Goal: Task Accomplishment & Management: Use online tool/utility

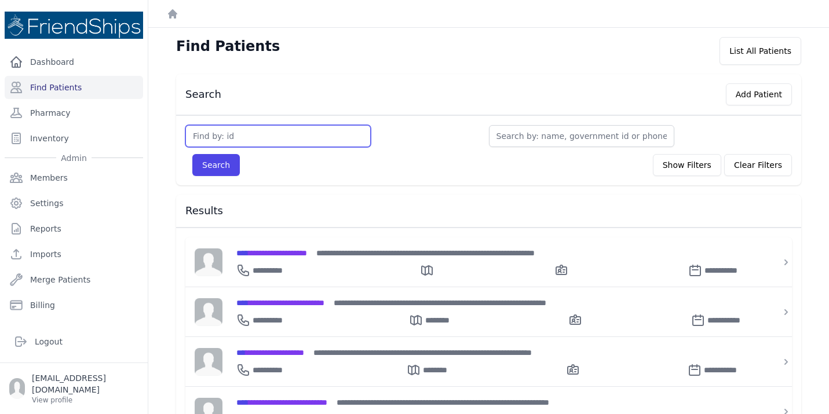
click at [255, 136] on input "text" at bounding box center [277, 136] width 185 height 22
type input "760"
click at [192, 154] on button "Search" at bounding box center [215, 165] width 47 height 22
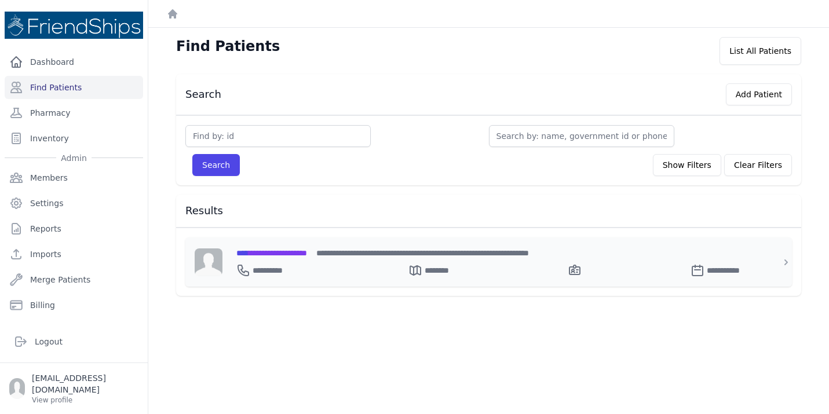
click at [272, 246] on div "**********" at bounding box center [495, 261] width 546 height 49
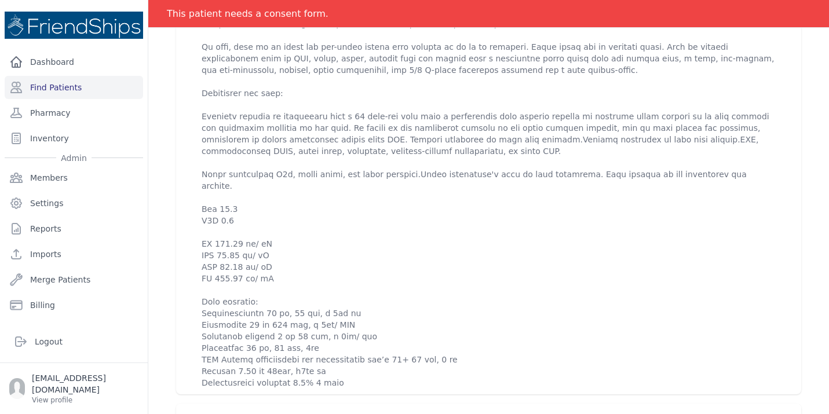
scroll to position [579, 0]
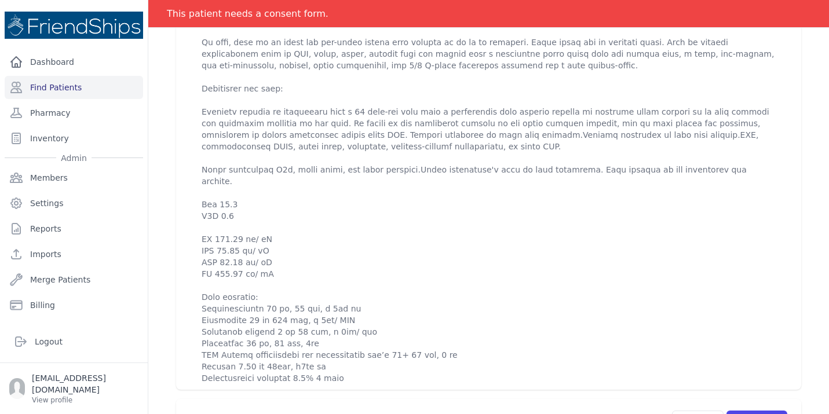
click at [254, 155] on p at bounding box center [489, 140] width 574 height 487
click at [171, 199] on div "# 760 [PERSON_NAME] [PERSON_NAME] [DEMOGRAPHIC_DATA] [DEMOGRAPHIC_DATA] DOB: [D…" at bounding box center [489, 304] width 662 height 1636
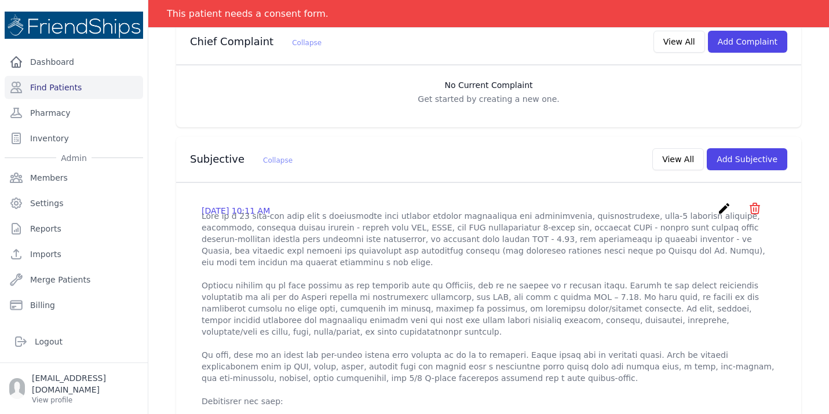
scroll to position [255, 0]
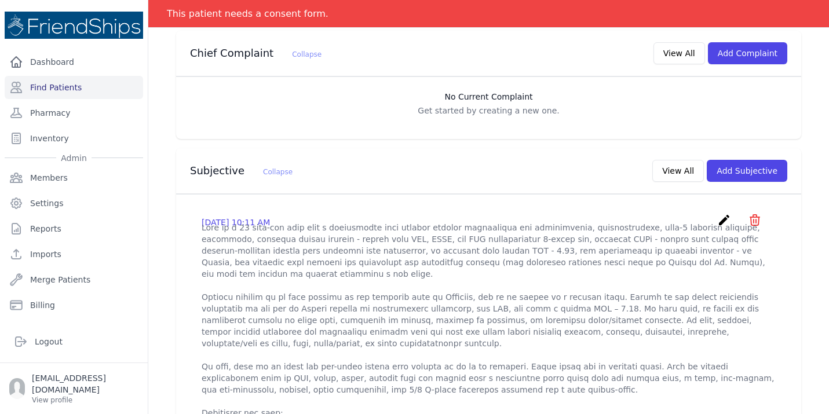
click at [723, 213] on icon "create" at bounding box center [724, 220] width 14 height 14
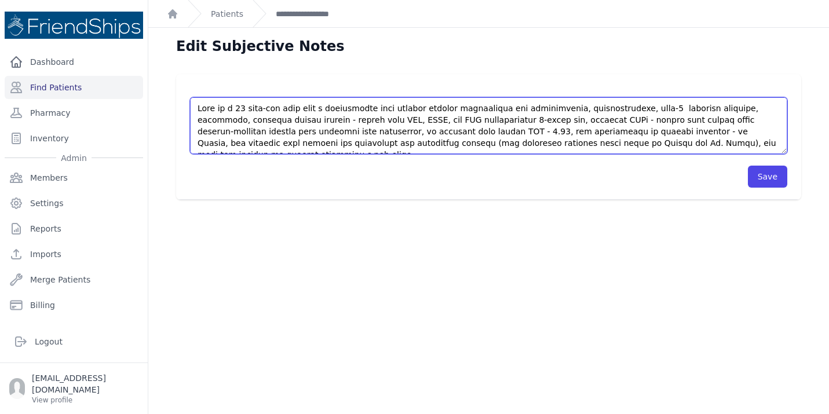
click at [725, 148] on textarea at bounding box center [488, 125] width 597 height 57
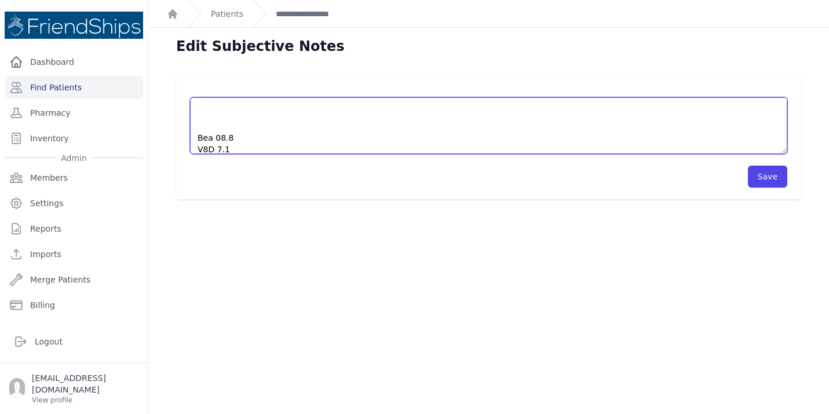
scroll to position [249, 0]
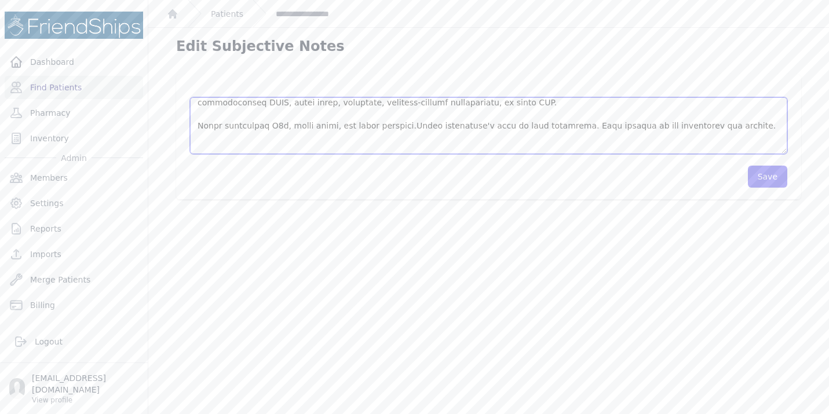
click at [276, 147] on textarea at bounding box center [488, 125] width 597 height 57
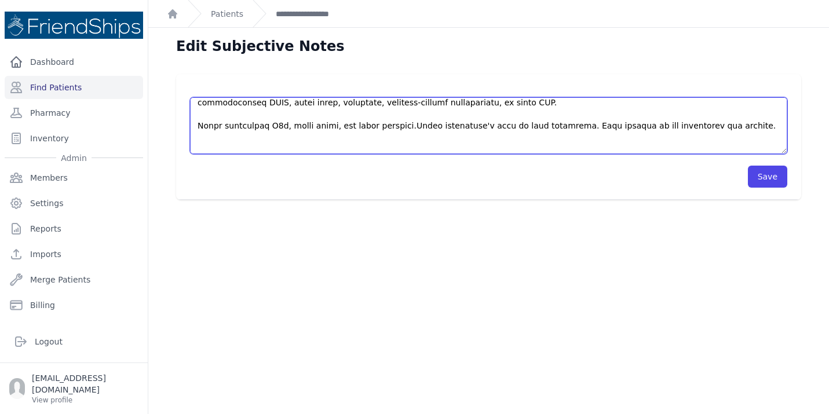
scroll to position [284, 0]
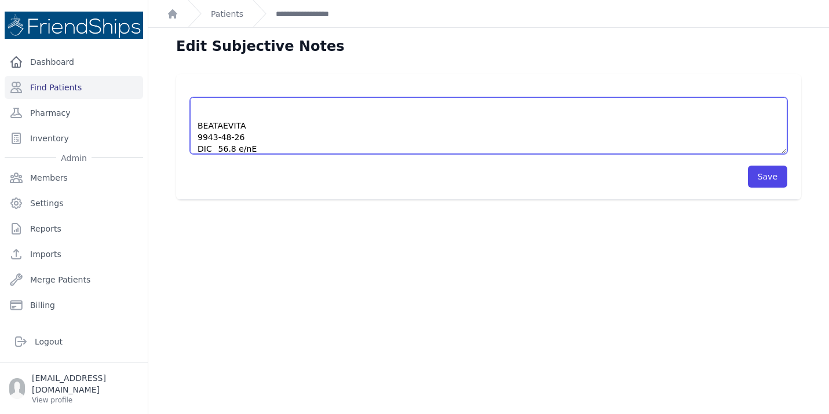
click at [310, 145] on textarea at bounding box center [488, 125] width 597 height 57
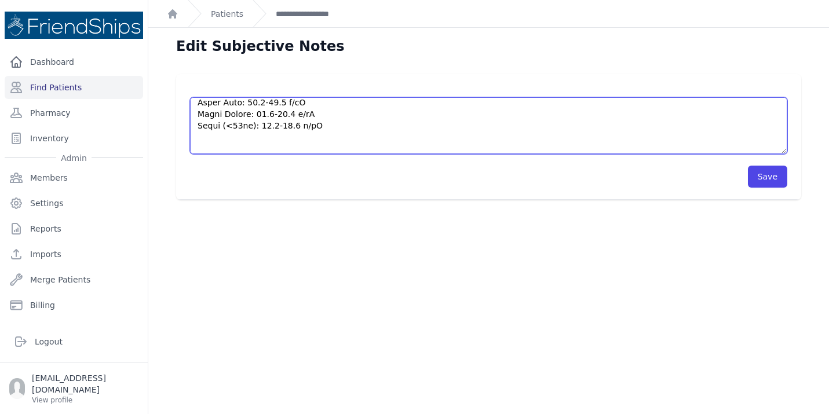
click at [226, 122] on textarea at bounding box center [488, 125] width 597 height 57
type textarea "Lore ip d 33 sita-con adip elit s doeiusmodte inci utlabor etdolor magnaaliqua …"
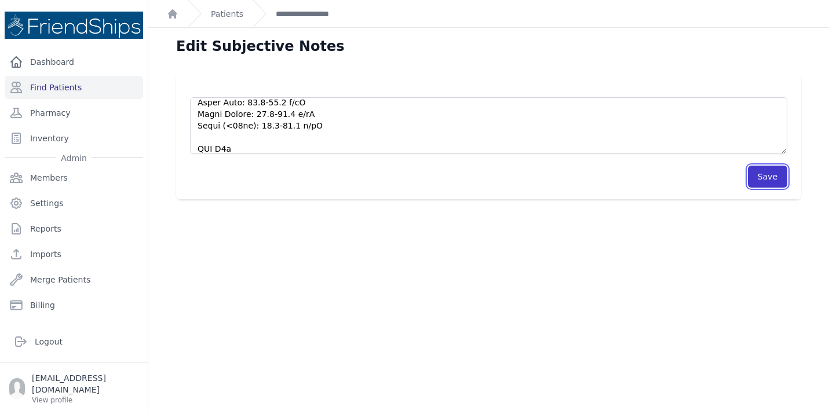
click at [758, 180] on button "Save" at bounding box center [767, 177] width 39 height 22
